Goal: Task Accomplishment & Management: Complete application form

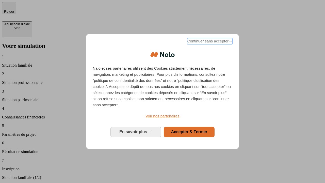
click at [209, 42] on span "Continuer sans accepter →" at bounding box center [209, 41] width 45 height 6
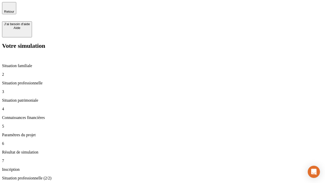
type input "30 000"
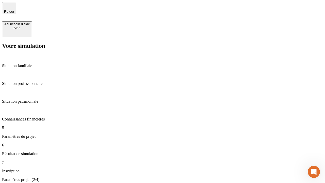
type input "25"
type input "64"
type input "1 000"
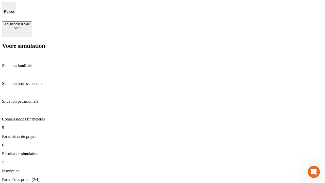
type input "640"
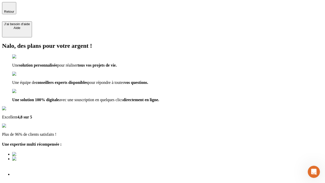
type input "[EMAIL_ADDRESS][PERSON_NAME][DOMAIN_NAME]"
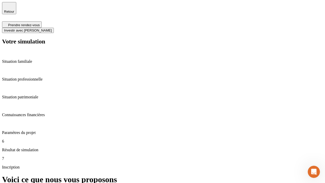
click at [52, 28] on span "Investir avec [PERSON_NAME]" at bounding box center [28, 30] width 48 height 4
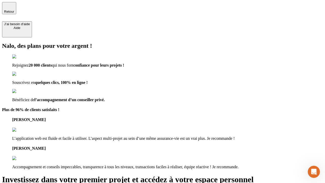
type input "[EMAIL_ADDRESS][PERSON_NAME][DOMAIN_NAME]"
